Goal: Task Accomplishment & Management: Complete application form

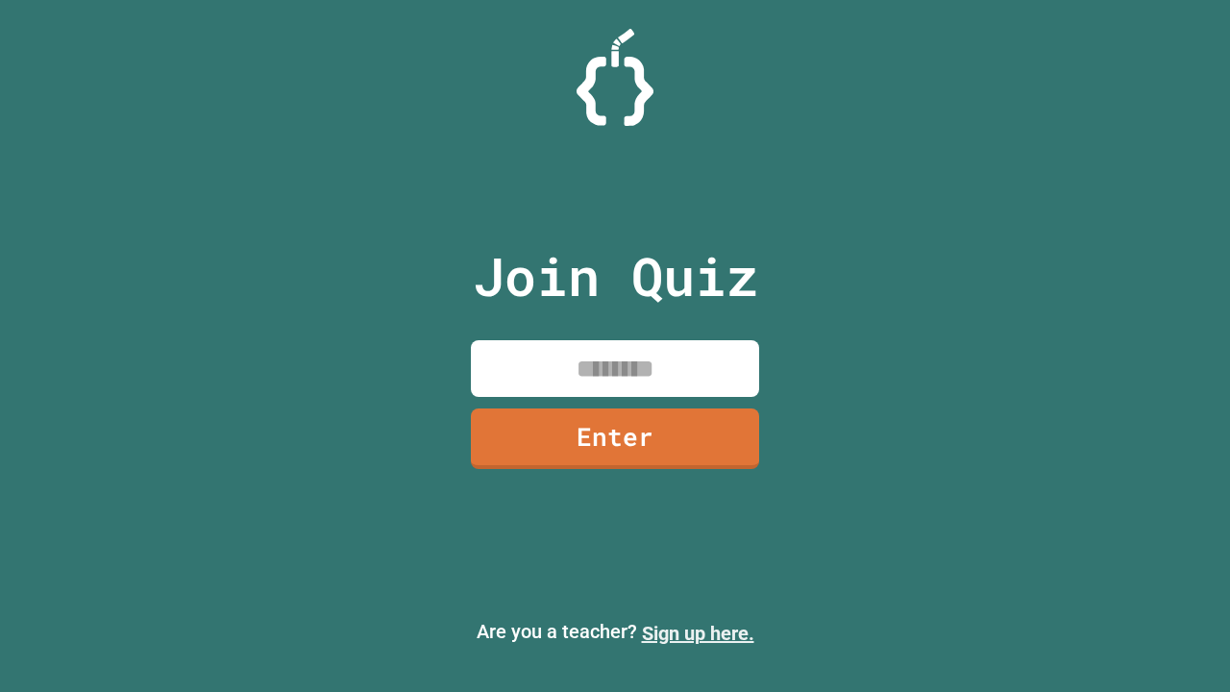
click at [697, 633] on link "Sign up here." at bounding box center [698, 633] width 112 height 23
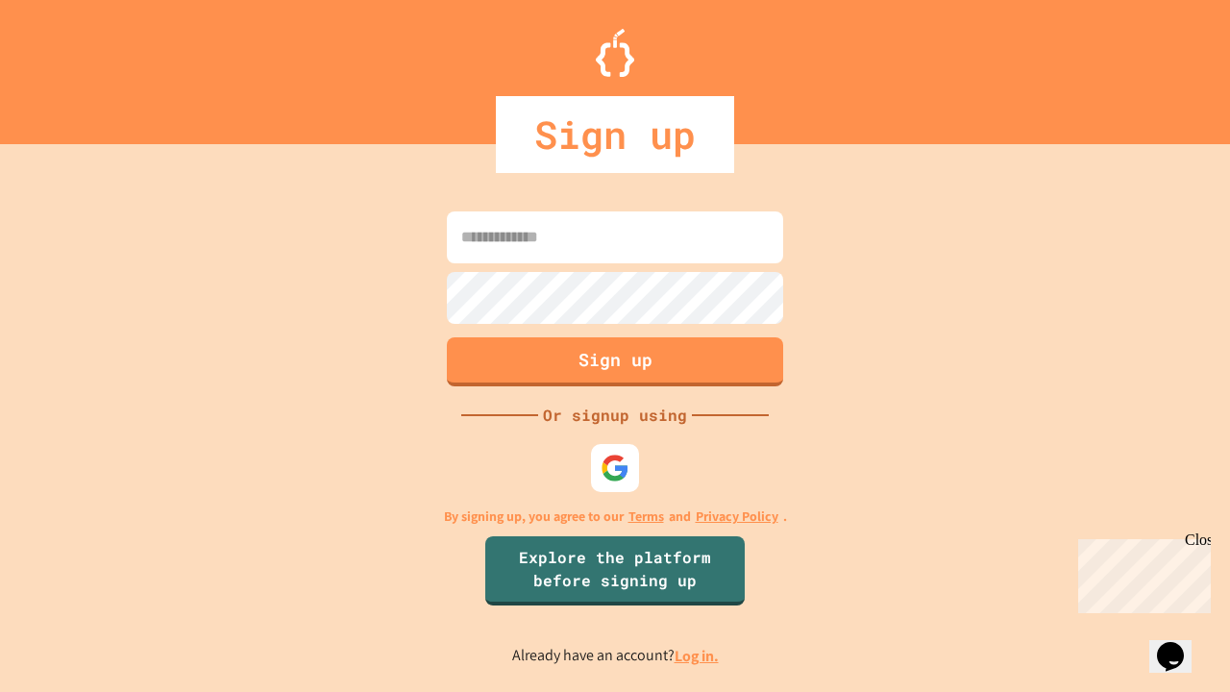
click at [697, 655] on link "Log in." at bounding box center [696, 656] width 44 height 20
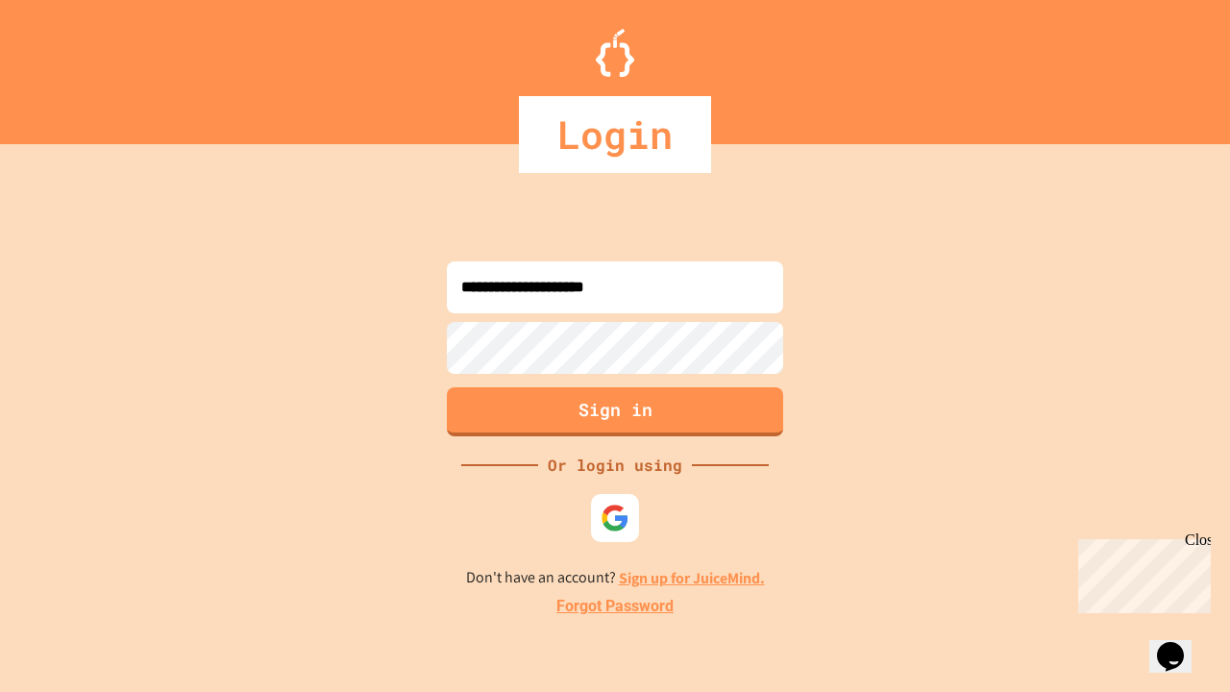
type input "**********"
